Goal: Task Accomplishment & Management: Manage account settings

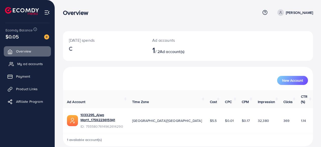
drag, startPoint x: 0, startPoint y: 0, endPoint x: 19, endPoint y: 64, distance: 67.1
click at [19, 64] on span "My ad accounts" at bounding box center [30, 63] width 26 height 5
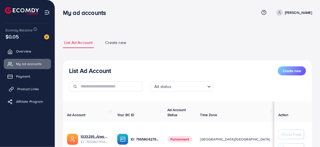
click at [16, 89] on link "Product Links" at bounding box center [27, 89] width 47 height 10
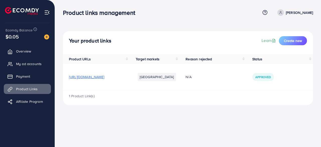
click at [84, 78] on span "[URL][DOMAIN_NAME]" at bounding box center [86, 76] width 35 height 5
drag, startPoint x: 21, startPoint y: 78, endPoint x: 23, endPoint y: 75, distance: 3.2
click at [21, 78] on span "Payment" at bounding box center [24, 76] width 14 height 5
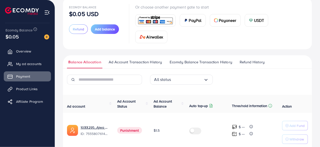
scroll to position [55, 0]
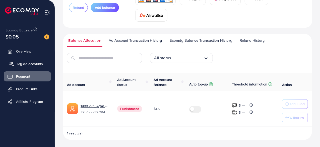
click at [20, 63] on span "My ad accounts" at bounding box center [30, 63] width 26 height 5
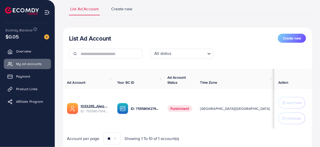
scroll to position [53, 0]
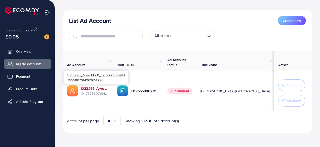
click at [91, 89] on link "1033295_Ajwa Mart1_1759223615941" at bounding box center [95, 88] width 29 height 5
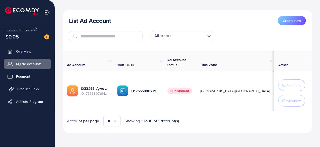
click at [32, 93] on link "Product Links" at bounding box center [27, 89] width 47 height 10
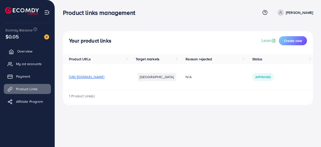
click at [20, 51] on span "Overview" at bounding box center [24, 51] width 15 height 5
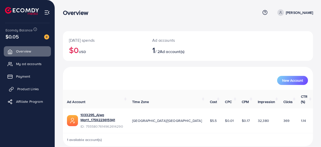
click at [21, 90] on span "Product Links" at bounding box center [28, 88] width 22 height 5
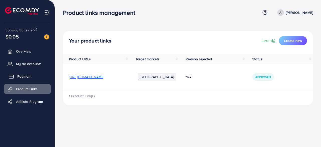
click at [26, 80] on link "Payment" at bounding box center [27, 76] width 47 height 10
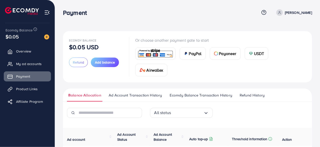
click at [250, 94] on span "Refund History" at bounding box center [252, 95] width 25 height 6
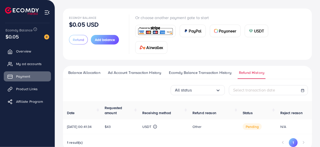
scroll to position [39, 0]
